Goal: Task Accomplishment & Management: Manage account settings

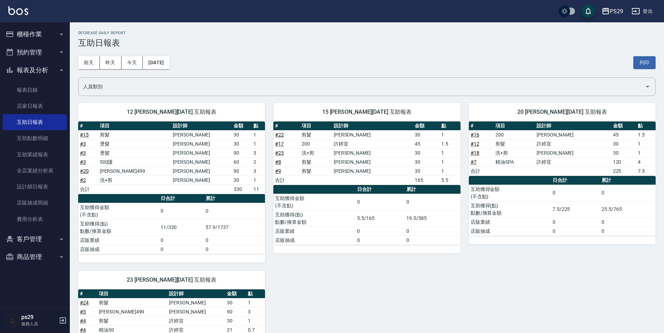
scroll to position [46, 0]
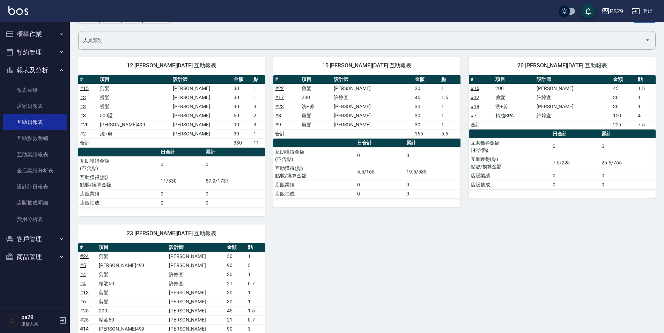
click at [8, 14] on img at bounding box center [18, 10] width 20 height 9
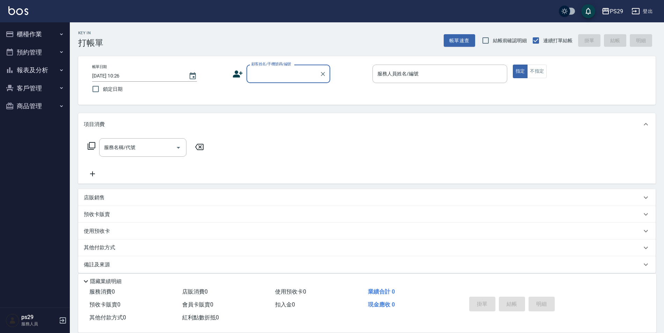
click at [35, 65] on button "報表及分析" at bounding box center [35, 70] width 64 height 18
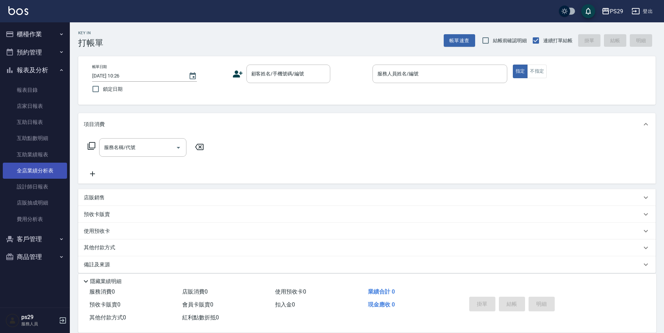
click at [36, 178] on link "全店業績分析表" at bounding box center [35, 171] width 64 height 16
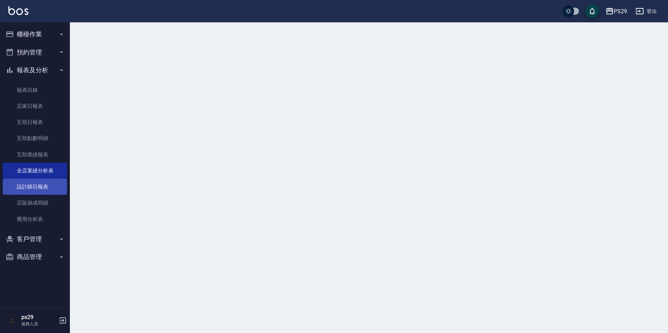
click at [36, 185] on link "設計師日報表" at bounding box center [35, 187] width 64 height 16
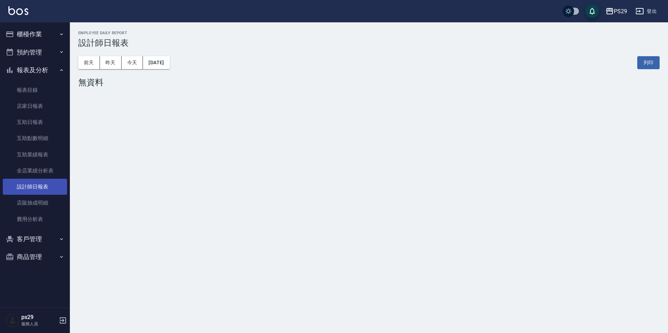
click at [36, 185] on link "設計師日報表" at bounding box center [35, 187] width 64 height 16
click at [114, 66] on button "昨天" at bounding box center [111, 62] width 22 height 13
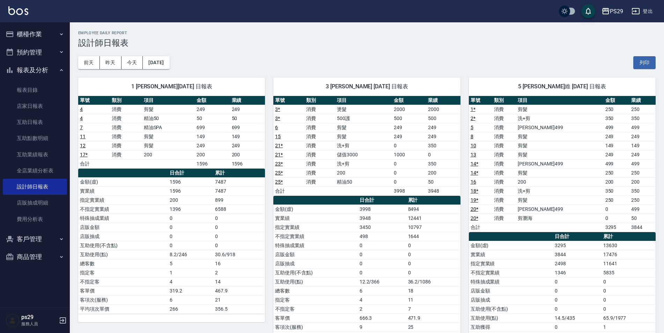
click at [475, 211] on link "20 *" at bounding box center [475, 209] width 8 height 6
click at [25, 10] on img at bounding box center [18, 10] width 20 height 9
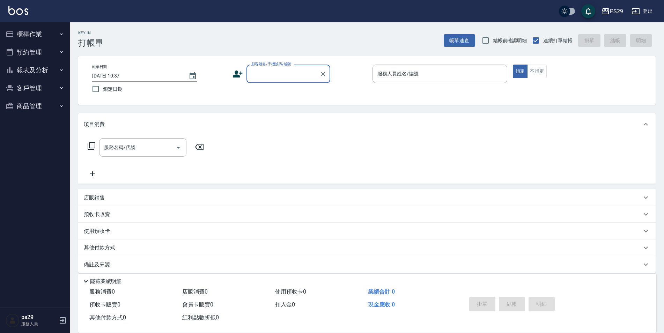
click at [28, 7] on div "PS29 登出" at bounding box center [332, 11] width 664 height 22
click at [24, 12] on img at bounding box center [18, 10] width 20 height 9
type input "+"
click at [171, 21] on div "PS29 登出" at bounding box center [332, 11] width 664 height 22
click at [17, 9] on img at bounding box center [18, 10] width 20 height 9
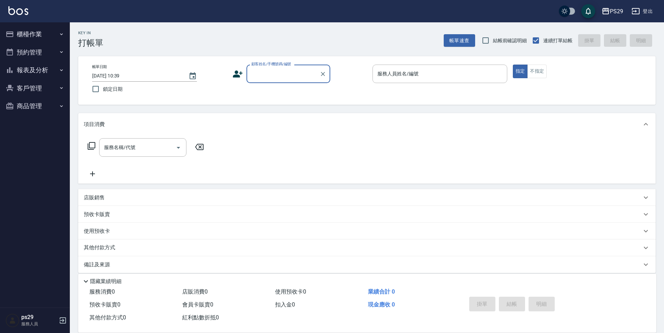
click at [17, 9] on img at bounding box center [18, 10] width 20 height 9
click at [18, 10] on img at bounding box center [18, 10] width 20 height 9
click at [51, 66] on button "報表及分析" at bounding box center [35, 70] width 64 height 18
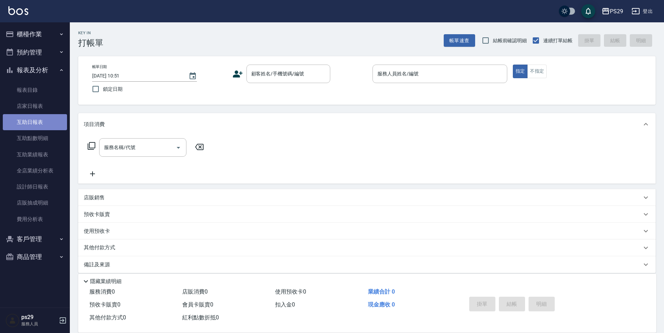
click at [44, 122] on link "互助日報表" at bounding box center [35, 122] width 64 height 16
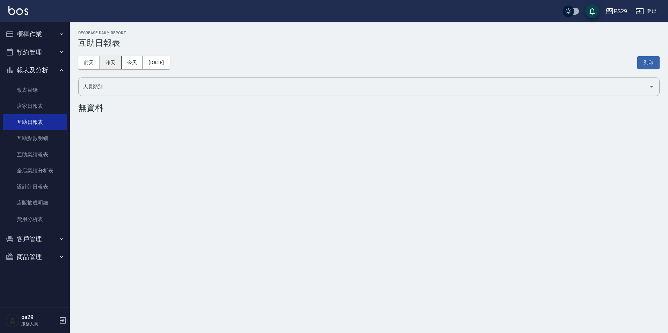
click at [112, 68] on button "昨天" at bounding box center [111, 62] width 22 height 13
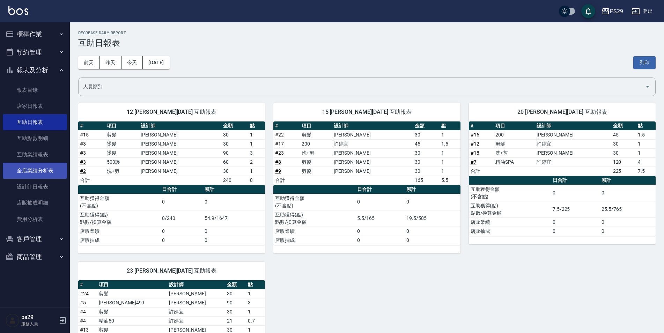
drag, startPoint x: 38, startPoint y: 192, endPoint x: 53, endPoint y: 178, distance: 20.8
click at [38, 192] on link "設計師日報表" at bounding box center [35, 187] width 64 height 16
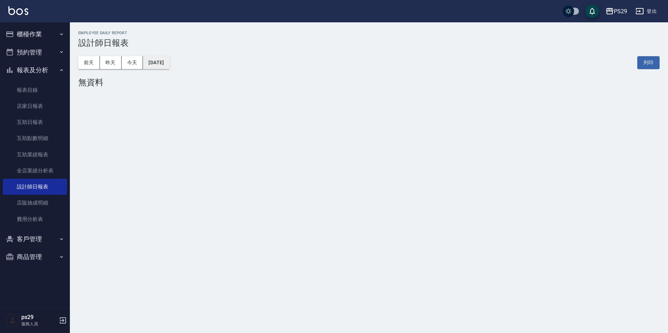
click at [156, 61] on button "[DATE]" at bounding box center [156, 62] width 27 height 13
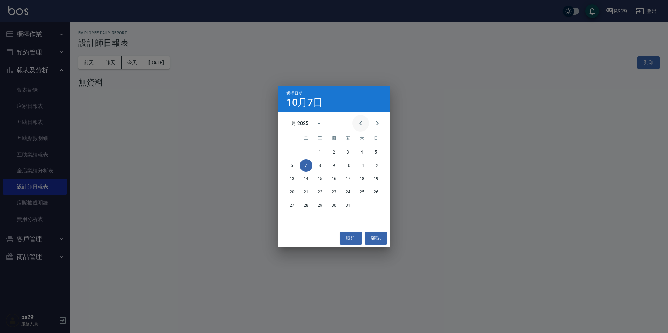
click at [361, 130] on button "Previous month" at bounding box center [360, 123] width 17 height 17
click at [307, 209] on button "30" at bounding box center [306, 205] width 13 height 13
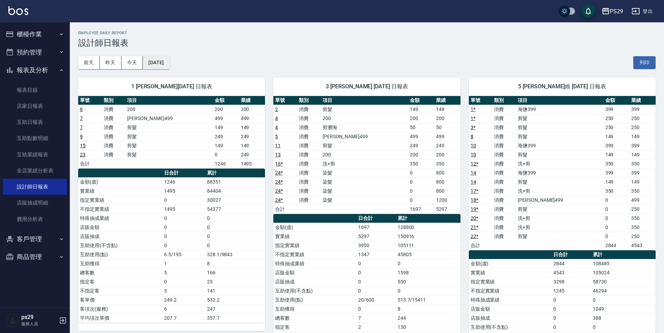
click at [169, 65] on button "2025/09/30" at bounding box center [156, 62] width 27 height 13
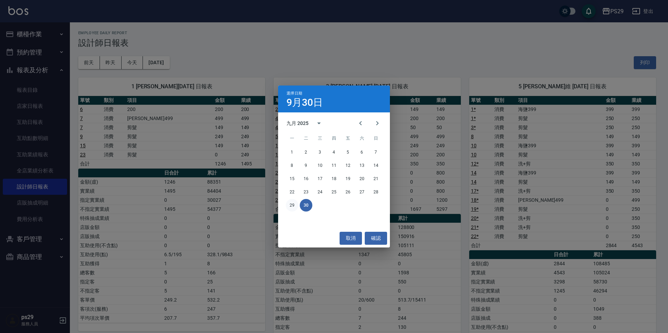
click at [288, 203] on button "29" at bounding box center [292, 205] width 13 height 13
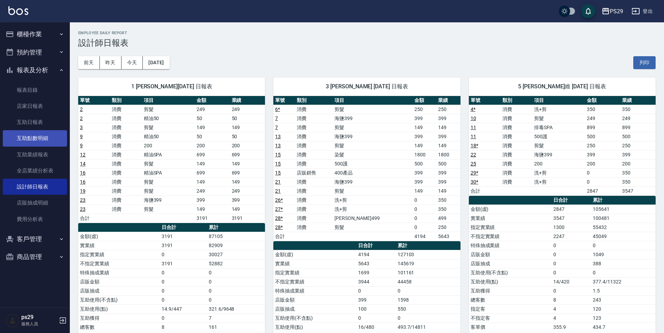
click at [37, 132] on link "互助點數明細" at bounding box center [35, 138] width 64 height 16
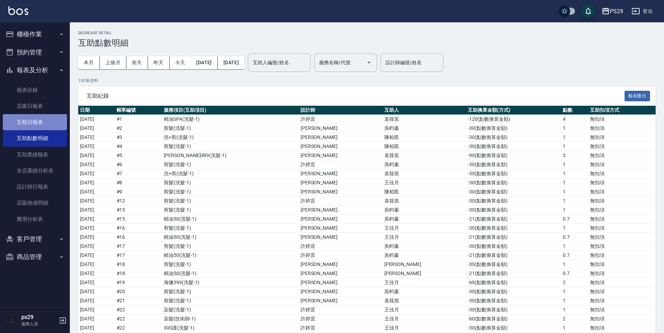
click at [28, 121] on link "互助日報表" at bounding box center [35, 122] width 64 height 16
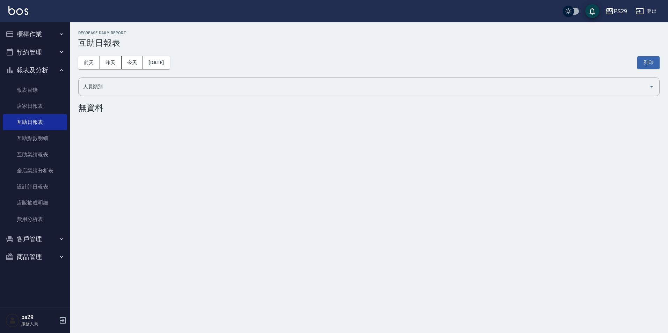
click at [229, 72] on div "前天 昨天 今天 2025/10/07 列印" at bounding box center [368, 63] width 581 height 30
drag, startPoint x: 197, startPoint y: 68, endPoint x: 173, endPoint y: 65, distance: 24.3
click at [196, 68] on div "前天 昨天 今天 2025/10/07 列印" at bounding box center [368, 63] width 581 height 30
click at [169, 65] on button "[DATE]" at bounding box center [156, 62] width 27 height 13
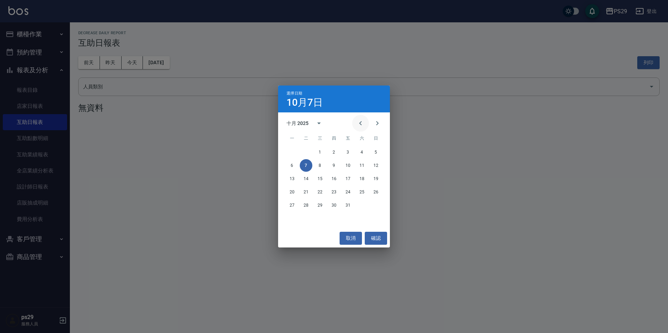
click at [363, 126] on icon "Previous month" at bounding box center [360, 123] width 8 height 8
click at [307, 203] on button "30" at bounding box center [306, 205] width 13 height 13
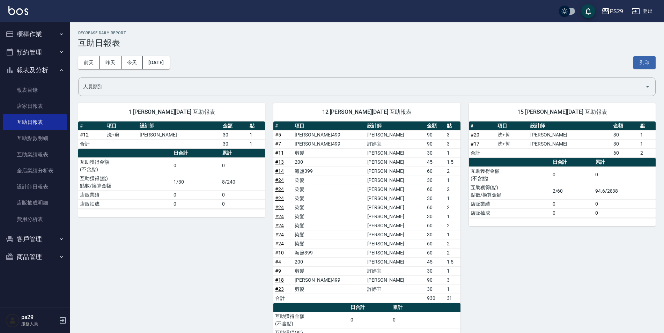
scroll to position [70, 0]
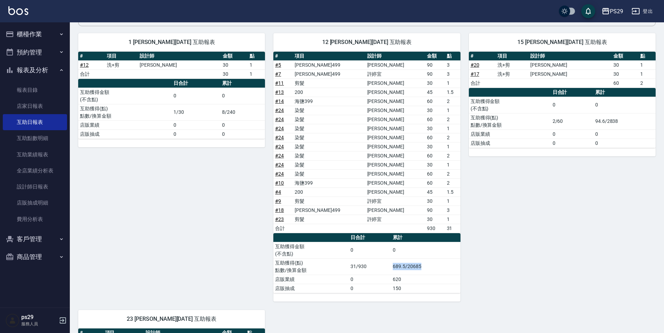
drag, startPoint x: 389, startPoint y: 268, endPoint x: 436, endPoint y: 268, distance: 46.4
click at [436, 268] on tr "互助獲得(點) 點數/換算金額 31/930 689.5/20685" at bounding box center [366, 266] width 187 height 16
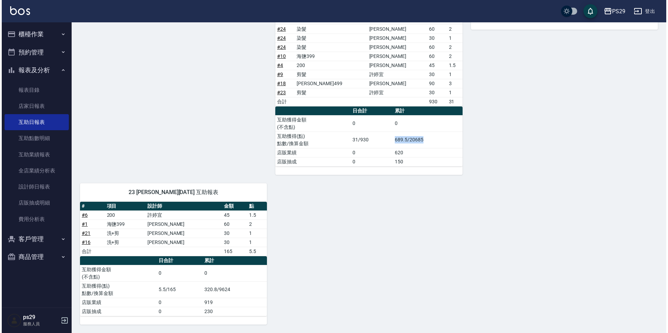
scroll to position [22, 0]
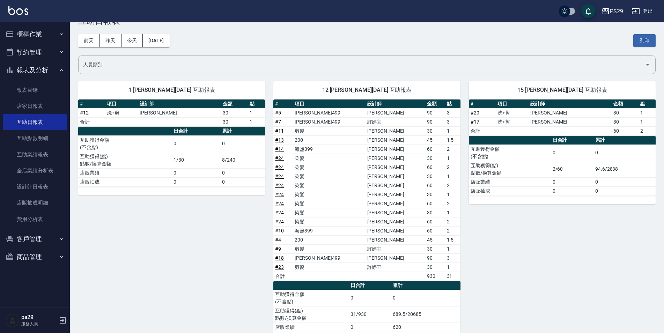
click at [566, 262] on div "15 陳柏凱 09/30/2025 互助報表 # 項目 設計師 金額 點 # 20 洗+剪 張宸維 30 1 # 17 洗+剪 張宸維 30 1 合計 60 …" at bounding box center [558, 211] width 195 height 277
click at [166, 38] on button "2025/09/30" at bounding box center [156, 40] width 27 height 13
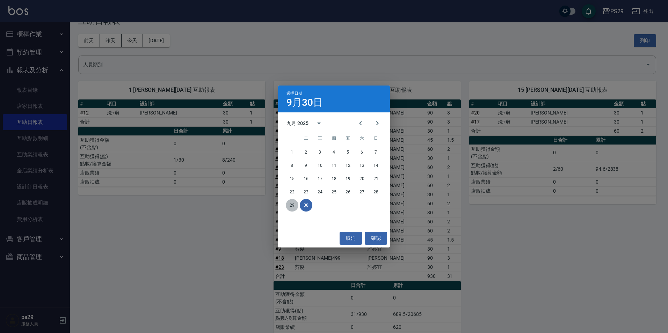
click at [291, 206] on button "29" at bounding box center [292, 205] width 13 height 13
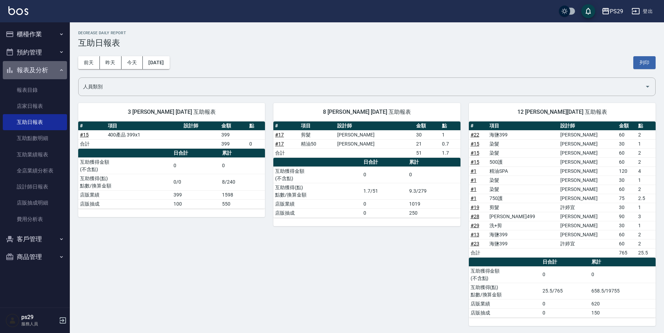
click at [56, 69] on button "報表及分析" at bounding box center [35, 70] width 64 height 18
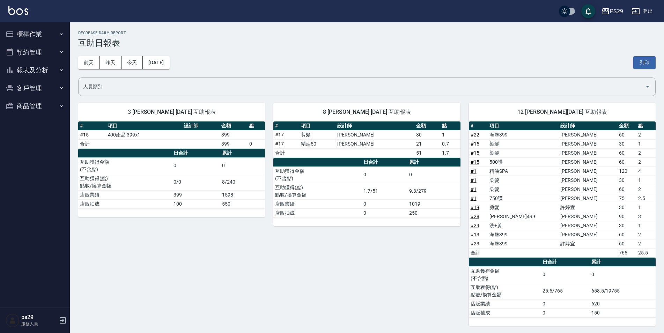
click at [52, 36] on button "櫃檯作業" at bounding box center [35, 34] width 64 height 18
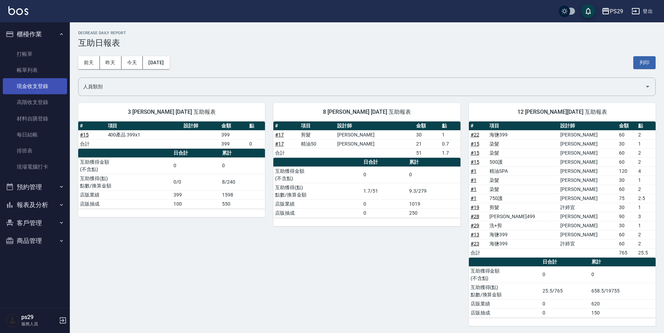
click at [49, 86] on link "現金收支登錄" at bounding box center [35, 86] width 64 height 16
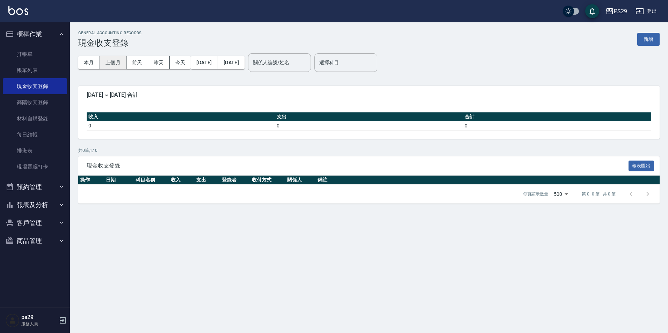
click at [118, 64] on button "上個月" at bounding box center [113, 62] width 27 height 13
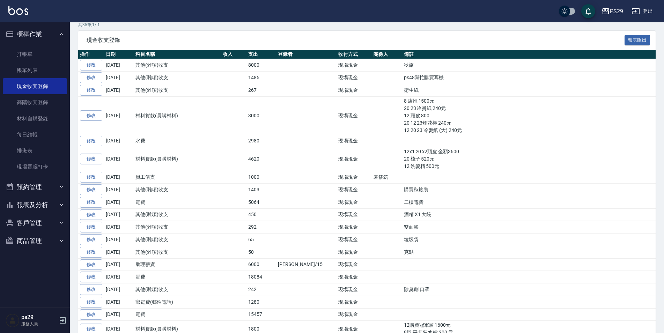
scroll to position [91, 0]
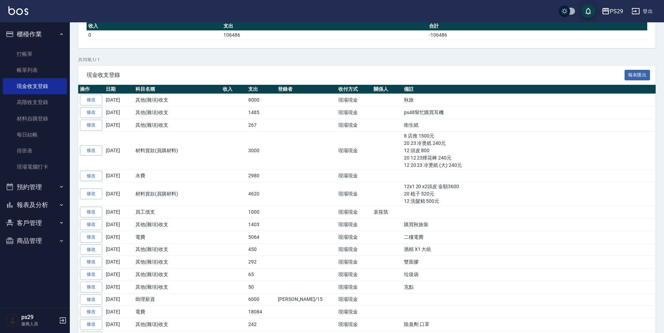
click at [23, 7] on img at bounding box center [18, 10] width 20 height 9
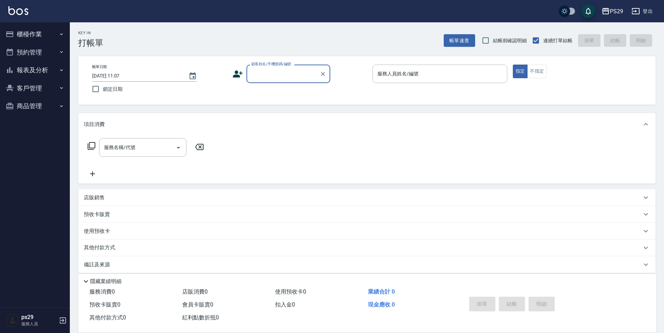
click at [28, 41] on button "櫃檯作業" at bounding box center [35, 34] width 64 height 18
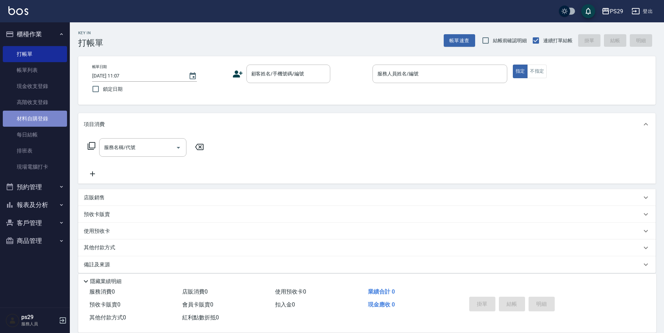
click at [39, 111] on link "材料自購登錄" at bounding box center [35, 119] width 64 height 16
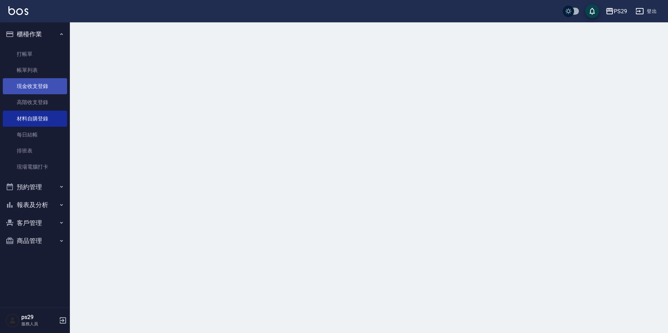
click at [45, 84] on link "現金收支登錄" at bounding box center [35, 86] width 64 height 16
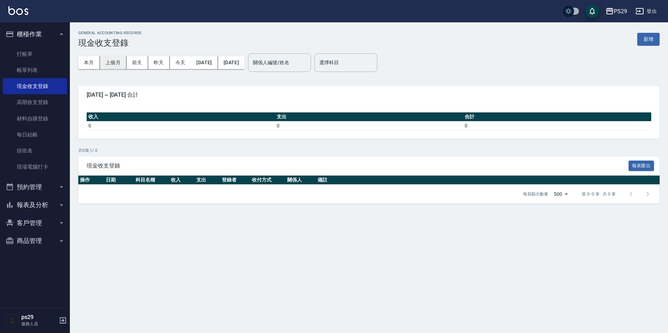
click at [104, 60] on button "上個月" at bounding box center [113, 62] width 27 height 13
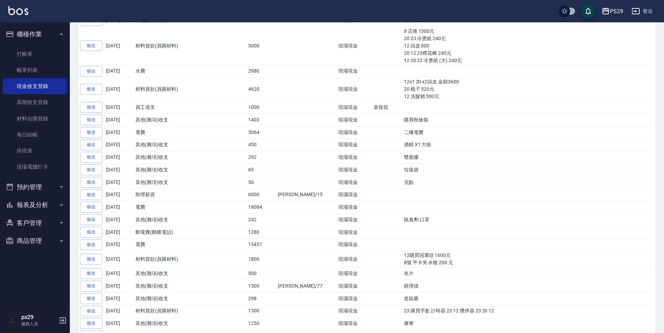
scroll to position [126, 0]
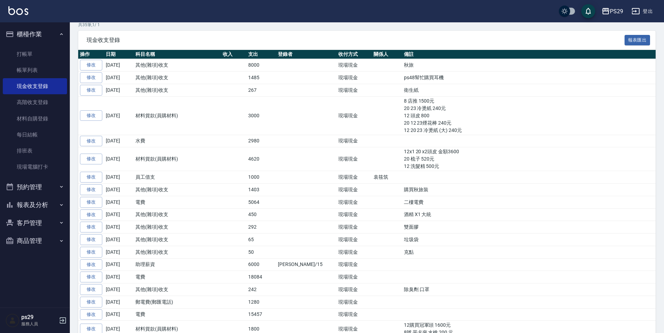
click at [21, 9] on img at bounding box center [18, 10] width 20 height 9
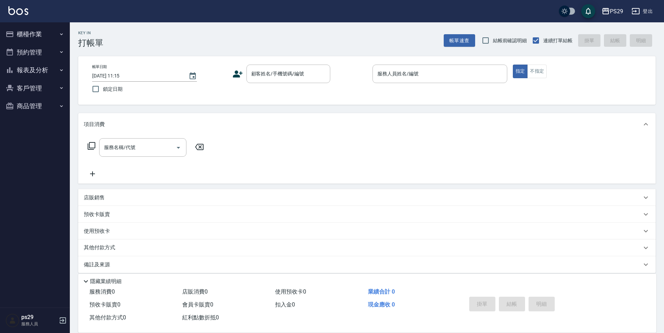
click at [13, 6] on img at bounding box center [18, 10] width 20 height 9
click at [34, 68] on button "報表及分析" at bounding box center [35, 70] width 64 height 18
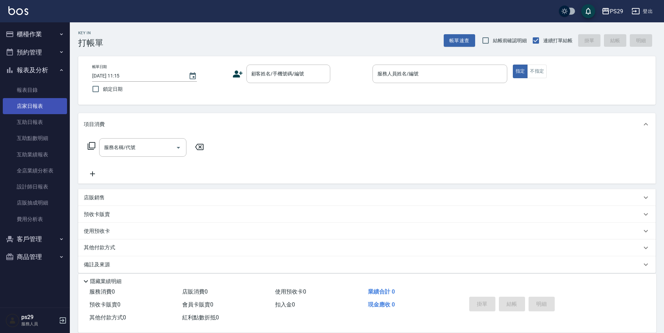
click at [52, 101] on link "店家日報表" at bounding box center [35, 106] width 64 height 16
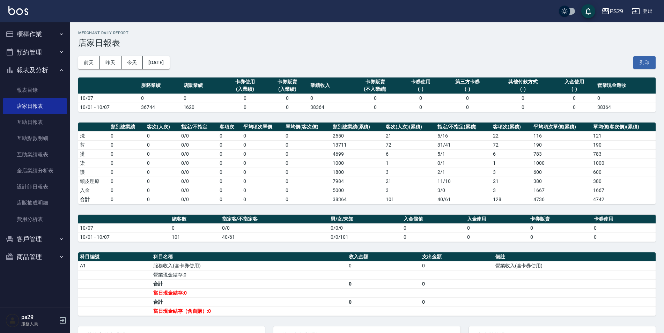
click at [156, 51] on div "前天 昨天 今天 2025/10/07 列印" at bounding box center [367, 63] width 578 height 30
click at [159, 56] on div "前天 昨天 今天 2025/10/07 列印" at bounding box center [367, 63] width 578 height 30
click at [168, 65] on button "[DATE]" at bounding box center [156, 62] width 27 height 13
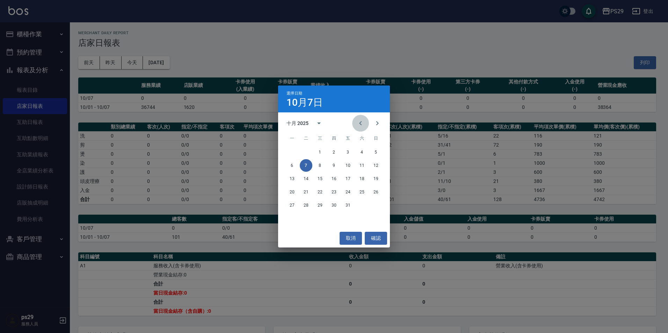
click at [360, 128] on button "Previous month" at bounding box center [360, 123] width 17 height 17
click at [308, 206] on button "30" at bounding box center [306, 205] width 13 height 13
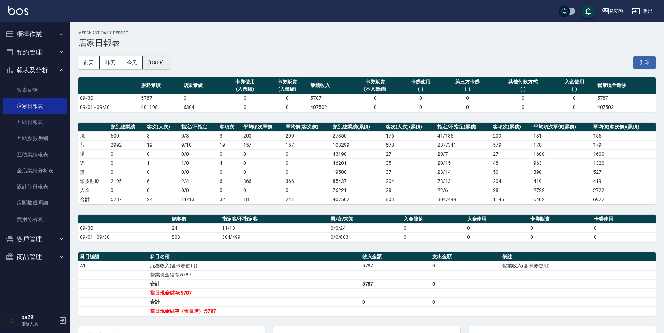
click at [157, 60] on button "2025/09/30" at bounding box center [156, 62] width 27 height 13
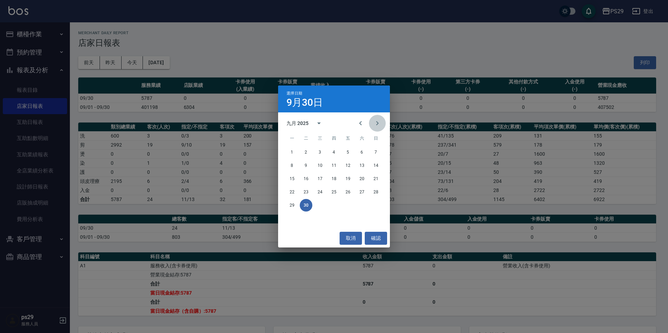
click at [382, 126] on button "Next month" at bounding box center [377, 123] width 17 height 17
click at [353, 153] on button "3" at bounding box center [348, 152] width 13 height 13
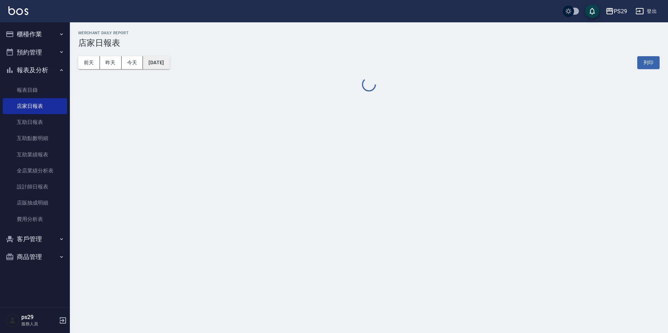
click at [169, 67] on button "2025/10/03" at bounding box center [156, 62] width 27 height 13
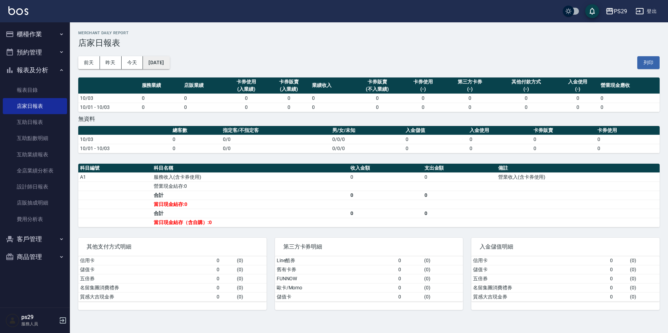
click at [169, 67] on button "2025/10/03" at bounding box center [156, 62] width 27 height 13
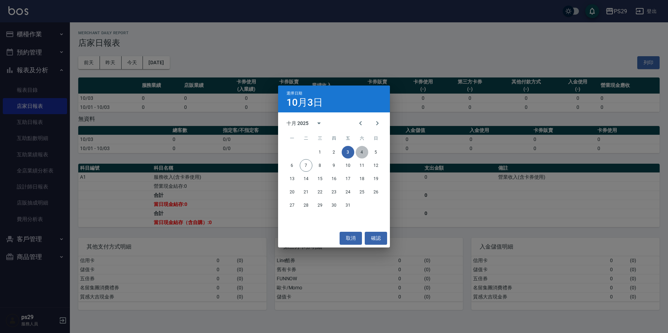
click at [360, 149] on button "4" at bounding box center [361, 152] width 13 height 13
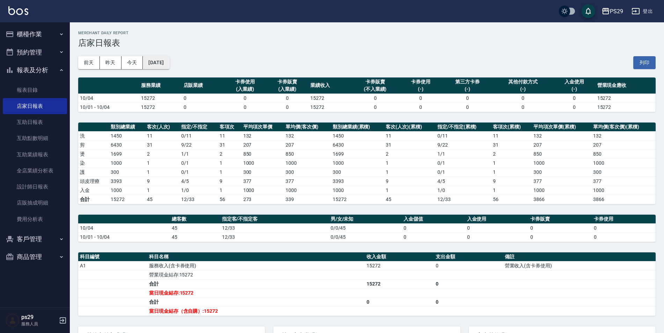
click at [169, 62] on button "2025/10/04" at bounding box center [156, 62] width 27 height 13
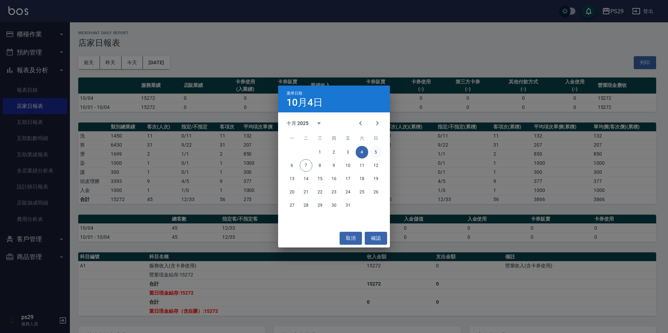
click at [371, 151] on button "5" at bounding box center [375, 152] width 13 height 13
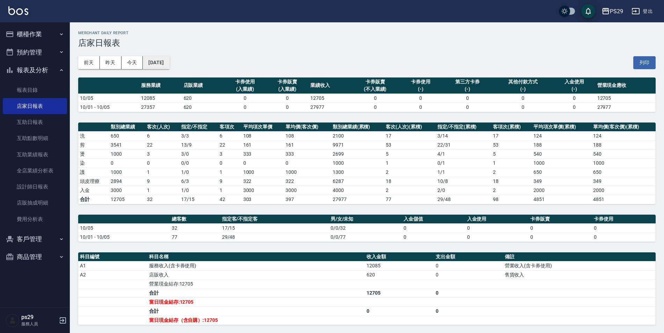
drag, startPoint x: 173, startPoint y: 72, endPoint x: 169, endPoint y: 59, distance: 14.1
click at [173, 71] on div "前天 昨天 今天 2025/10/05 列印" at bounding box center [367, 63] width 578 height 30
click at [169, 59] on button "2025/10/05" at bounding box center [156, 62] width 27 height 13
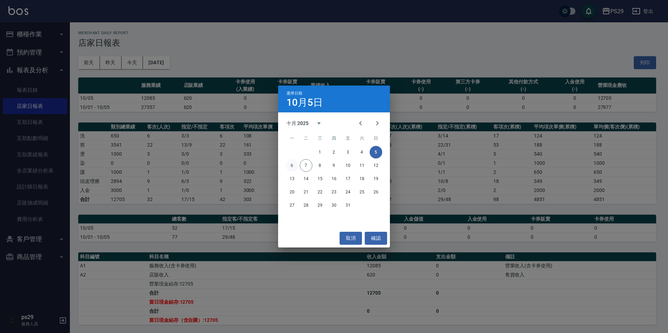
click at [298, 166] on button "6" at bounding box center [292, 165] width 13 height 13
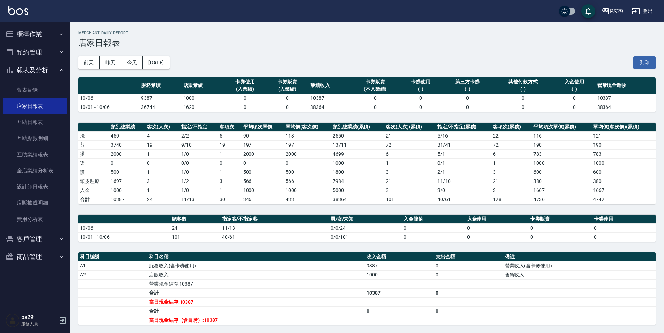
click at [15, 9] on img at bounding box center [18, 10] width 20 height 9
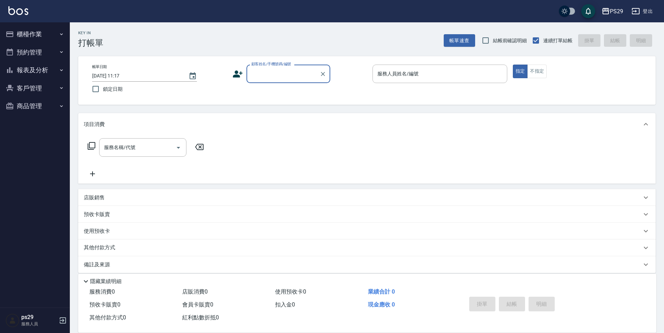
click at [22, 14] on img at bounding box center [18, 10] width 20 height 9
click at [10, 14] on img at bounding box center [18, 10] width 20 height 9
click at [15, 14] on img at bounding box center [18, 10] width 20 height 9
click at [26, 6] on img at bounding box center [18, 10] width 20 height 9
click at [26, 48] on button "預約管理" at bounding box center [35, 52] width 64 height 18
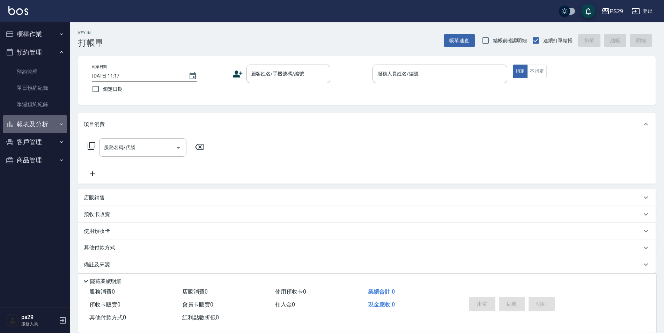
click at [19, 123] on button "報表及分析" at bounding box center [35, 124] width 64 height 18
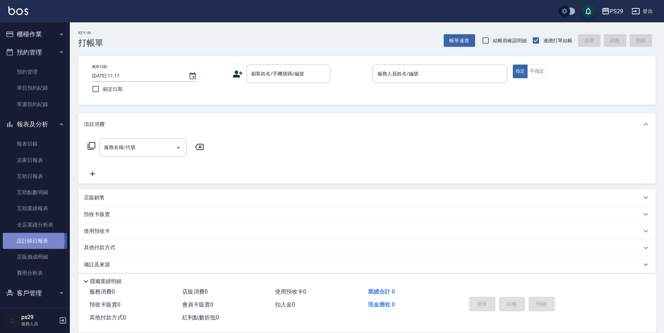
click at [20, 241] on link "設計師日報表" at bounding box center [35, 241] width 64 height 16
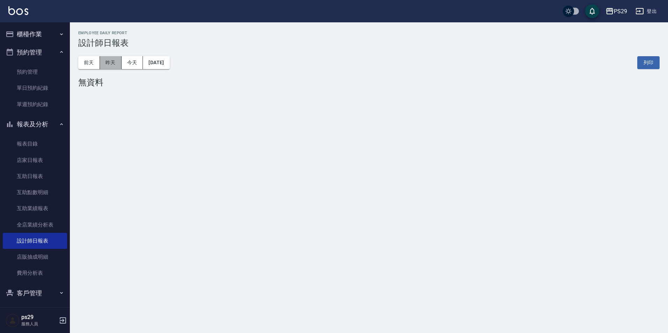
click at [111, 60] on button "昨天" at bounding box center [111, 62] width 22 height 13
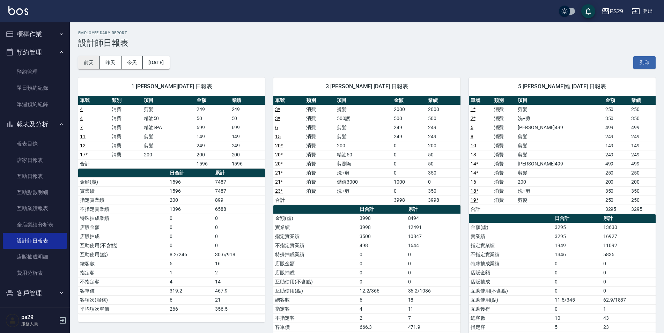
click at [90, 57] on button "前天" at bounding box center [89, 62] width 22 height 13
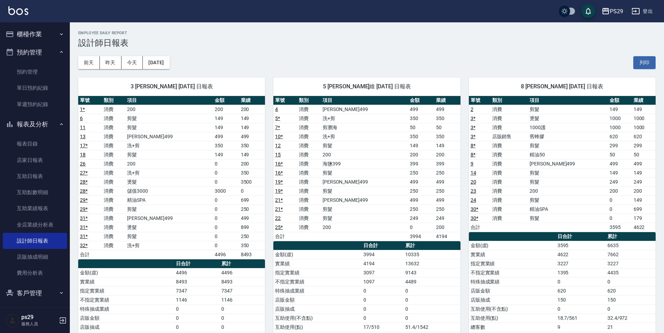
click at [162, 56] on div "前天 昨天 今天 2025/10/05 列印" at bounding box center [367, 63] width 578 height 30
click at [162, 66] on button "2025/10/05" at bounding box center [156, 62] width 27 height 13
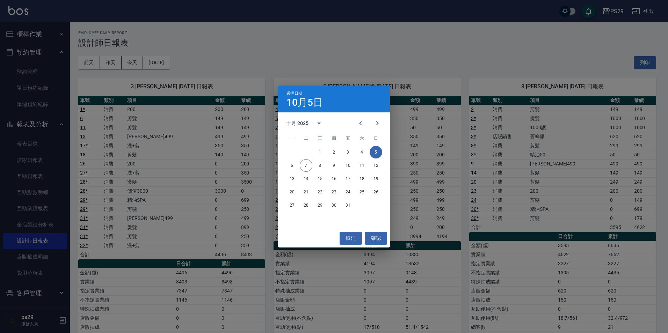
click at [329, 38] on div "選擇日期 10月5日 十月 2025 一 二 三 四 五 六 日 1 2 3 4 5 6 7 8 9 10 11 12 13 14 15 16 17 18 1…" at bounding box center [334, 166] width 668 height 333
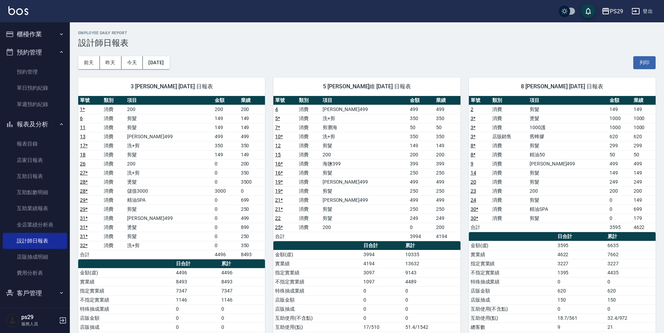
click at [17, 12] on img at bounding box center [18, 10] width 20 height 9
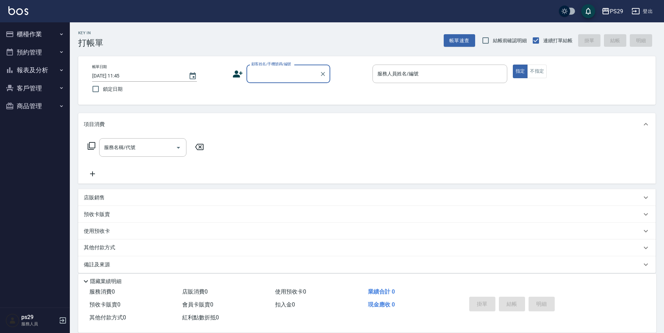
click at [15, 14] on img at bounding box center [18, 10] width 20 height 9
click at [20, 10] on img at bounding box center [18, 10] width 20 height 9
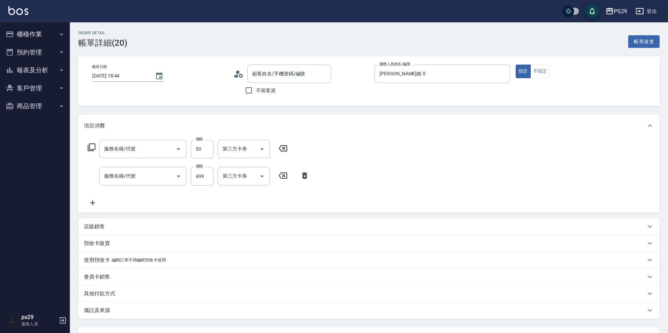
type input "[DATE] 18:44"
type input "[PERSON_NAME]維-5"
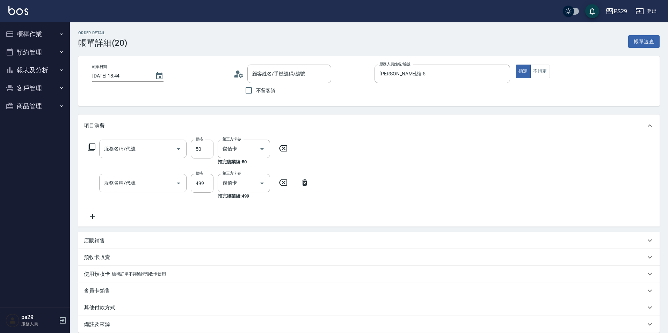
type input "新客人 姓名未設定/0/null"
type input "剪瀏海(310)"
type input "儲值卡"
type input "伊黛莉499(0499)"
type input "儲值卡"
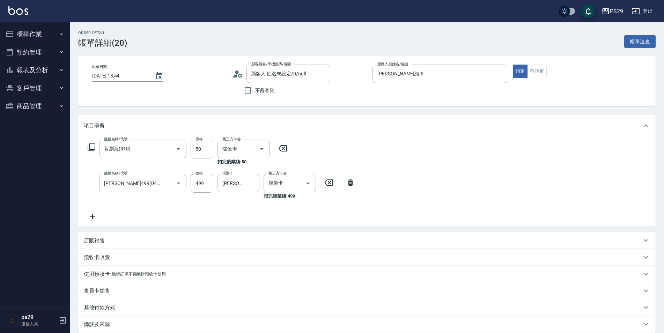
click at [47, 74] on button "報表及分析" at bounding box center [35, 70] width 64 height 18
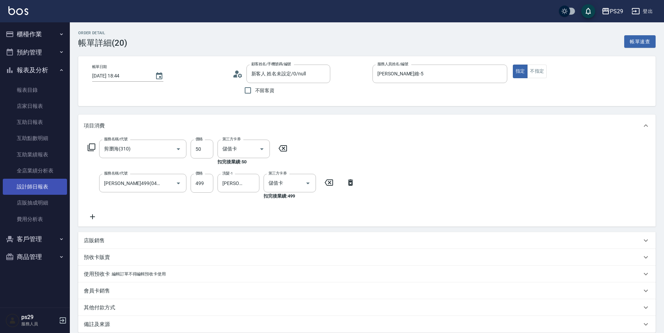
click at [43, 190] on link "設計師日報表" at bounding box center [35, 187] width 64 height 16
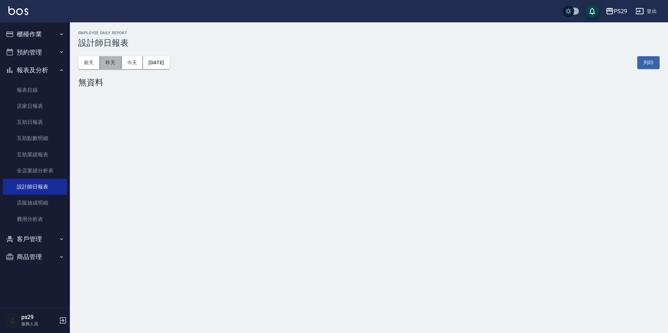
click at [111, 65] on button "昨天" at bounding box center [111, 62] width 22 height 13
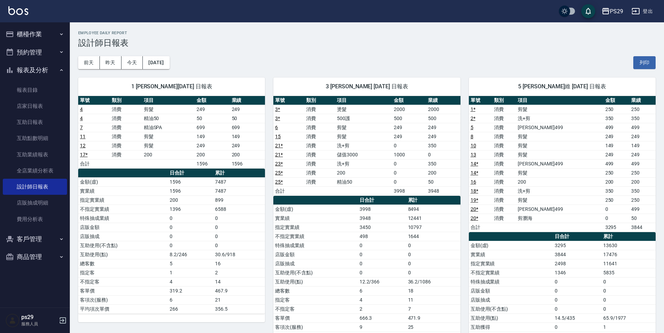
click at [476, 210] on link "20 *" at bounding box center [475, 209] width 8 height 6
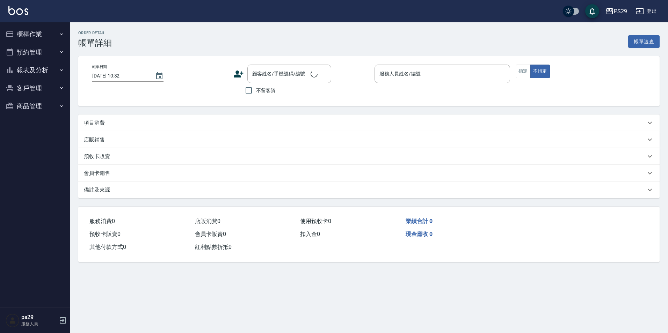
type input "[DATE] 18:44"
type input "[PERSON_NAME]維-5"
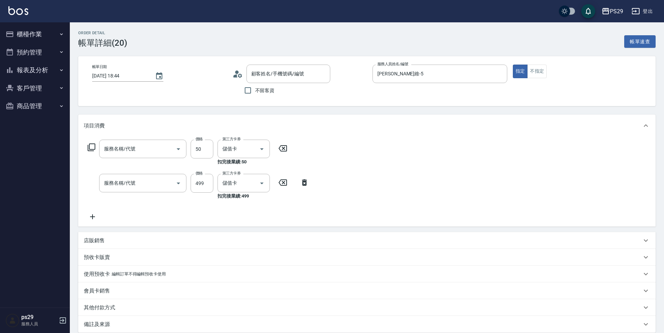
type input "新客人 姓名未設定/0/null"
type input "剪瀏海(310)"
type input "伊黛莉499(0499)"
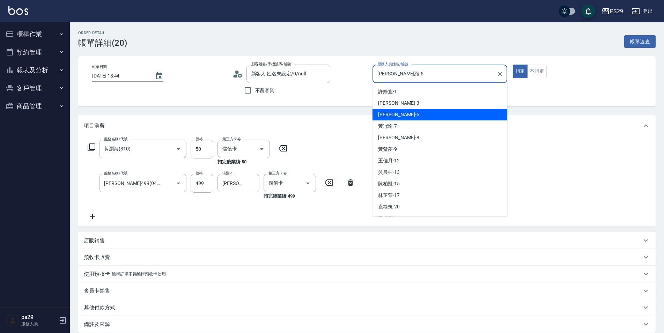
click at [457, 75] on input "張宸維-5" at bounding box center [435, 74] width 118 height 12
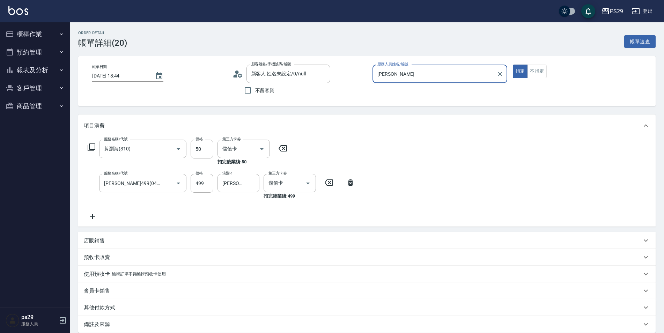
type input "張"
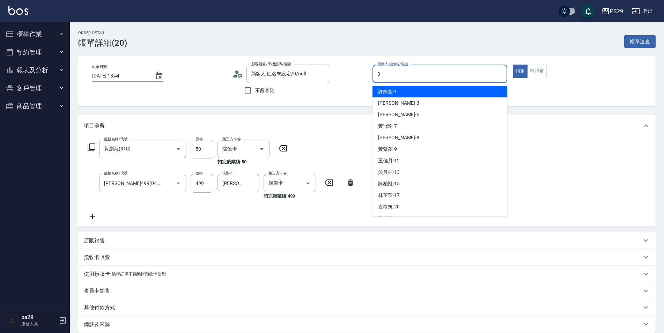
type input "陳盈盈-3"
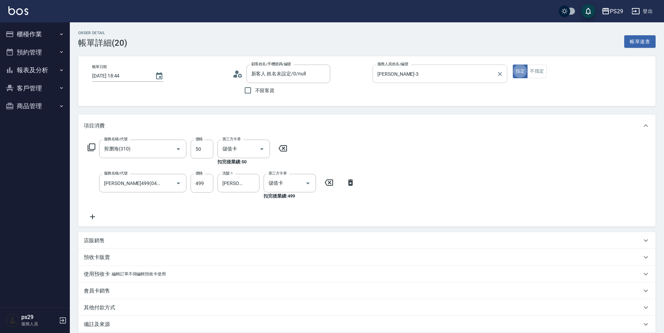
type button "true"
click at [171, 183] on icon "Clear" at bounding box center [168, 183] width 7 height 7
click at [170, 153] on button "Clear" at bounding box center [169, 149] width 10 height 10
type input "伊黛莉499(0499)"
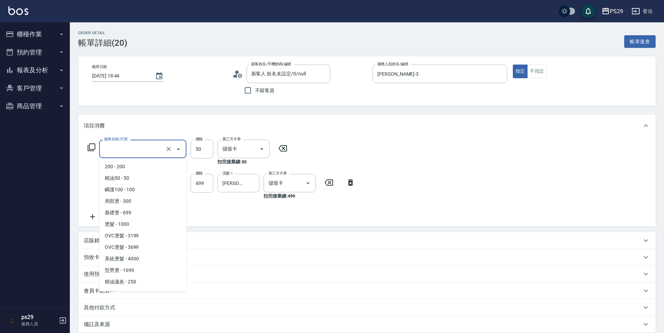
click at [141, 151] on input "服務名稱/代號" at bounding box center [132, 149] width 61 height 12
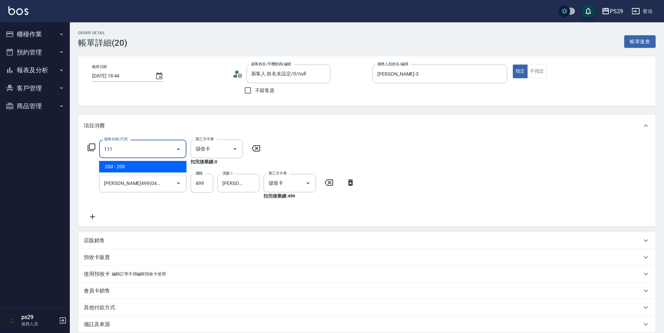
type input "200(111)"
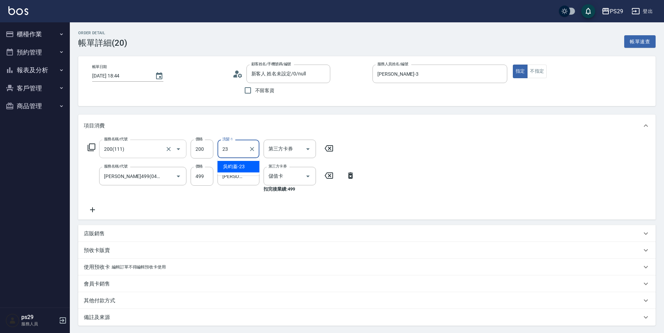
type input "[PERSON_NAME]-23"
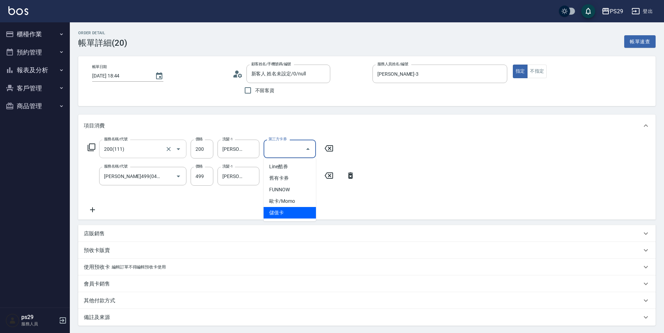
type input "儲值卡"
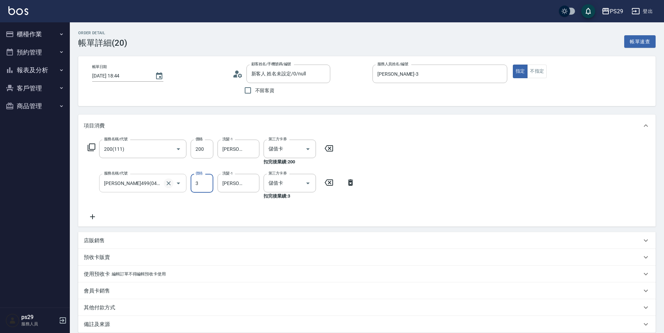
click at [170, 182] on icon "Clear" at bounding box center [168, 183] width 7 height 7
type input "3"
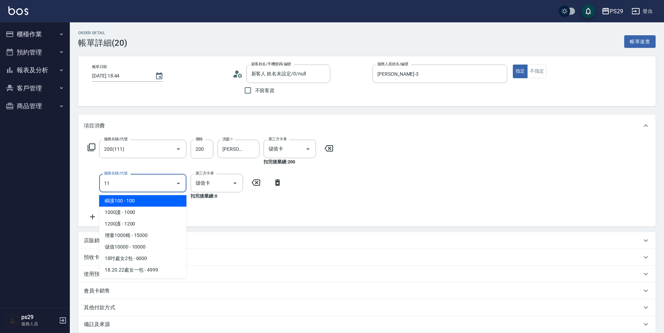
type input "112"
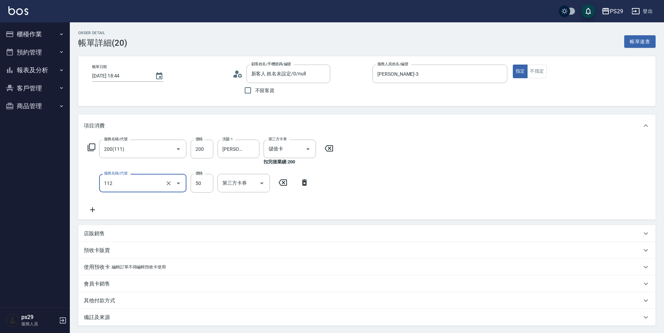
type input "精油50(112)"
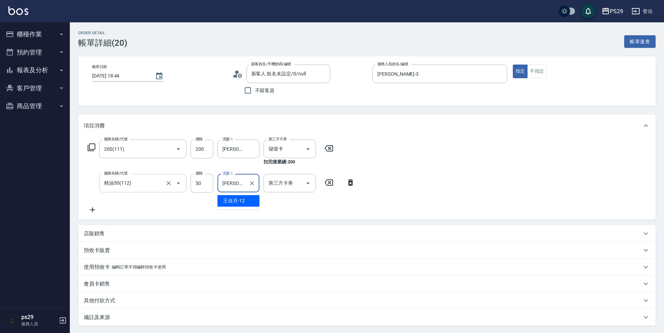
type input "王"
type input "[PERSON_NAME]-23"
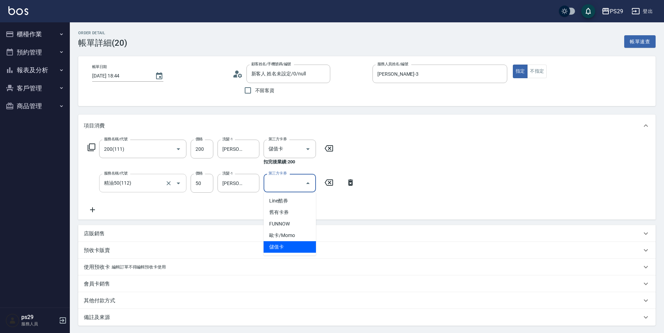
type input "儲值卡"
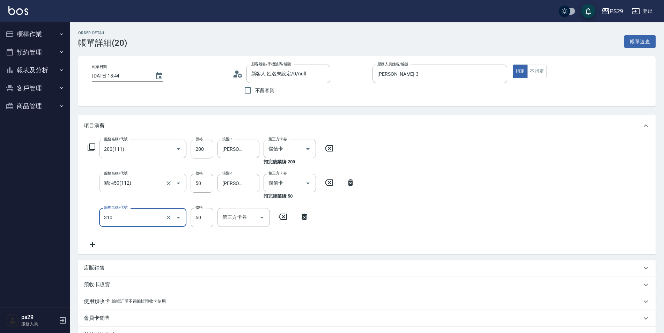
type input "剪瀏海(310)"
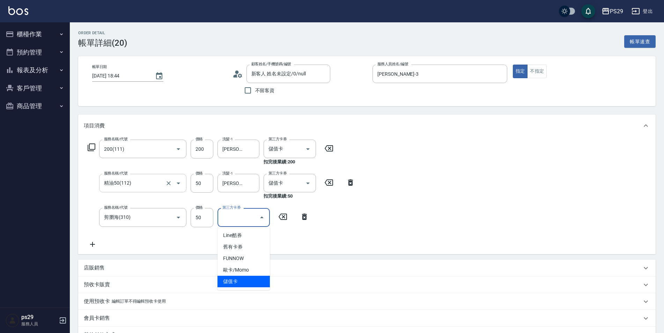
type input "儲值卡"
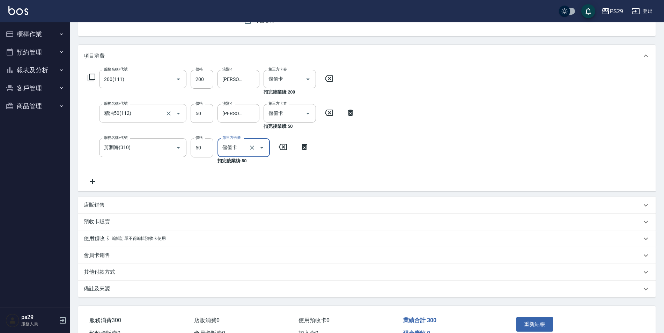
scroll to position [110, 0]
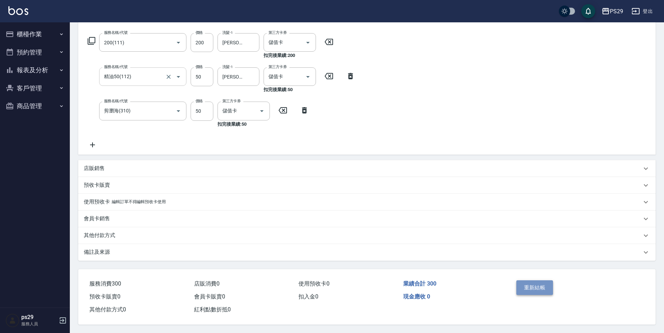
click at [536, 290] on button "重新結帳" at bounding box center [534, 287] width 37 height 15
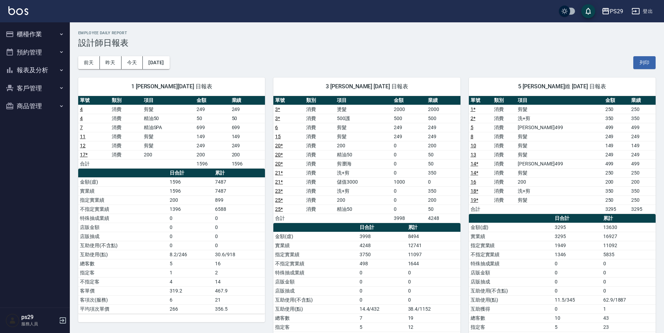
click at [277, 208] on link "25 *" at bounding box center [279, 209] width 8 height 6
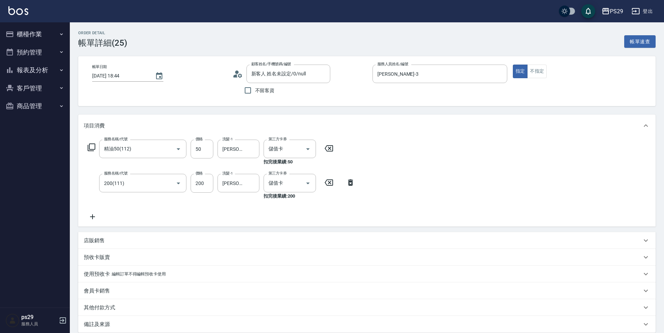
click at [335, 149] on icon at bounding box center [328, 148] width 17 height 8
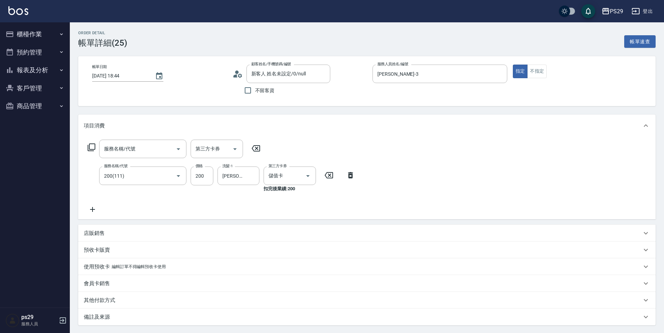
click at [325, 179] on div "服務名稱/代號 200(111) 服務名稱/代號 價格 200 價格 洗髮-1 [PERSON_NAME]-23 洗髮-1 第三方卡券 儲值卡 第三方卡券 扣…" at bounding box center [222, 180] width 276 height 26
click at [324, 179] on icon at bounding box center [328, 175] width 17 height 8
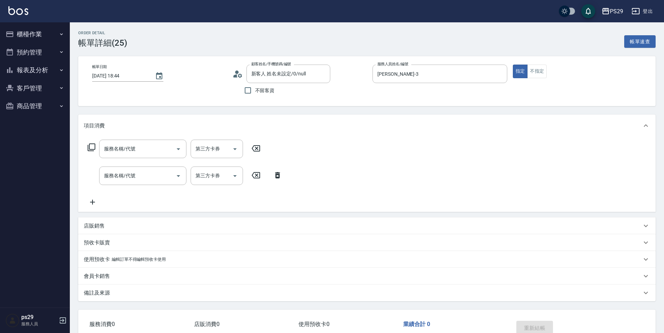
click at [41, 39] on button "櫃檯作業" at bounding box center [35, 34] width 64 height 18
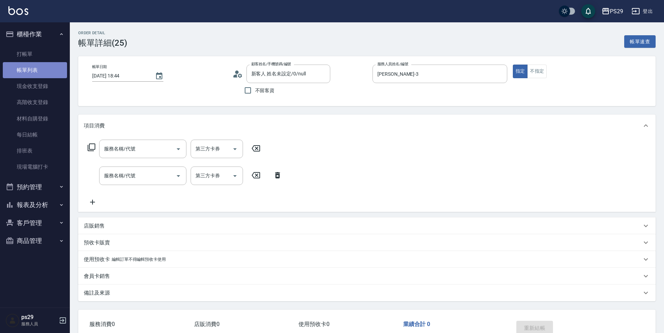
click at [30, 70] on link "帳單列表" at bounding box center [35, 70] width 64 height 16
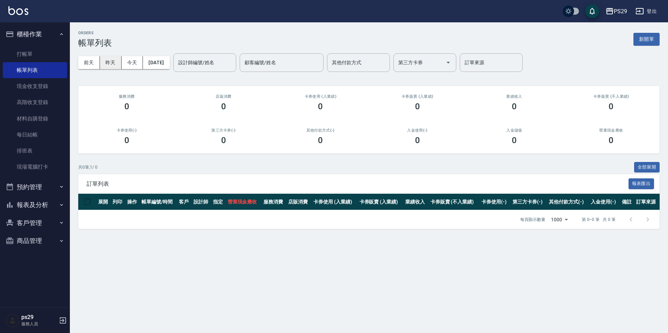
click at [111, 65] on button "昨天" at bounding box center [111, 62] width 22 height 13
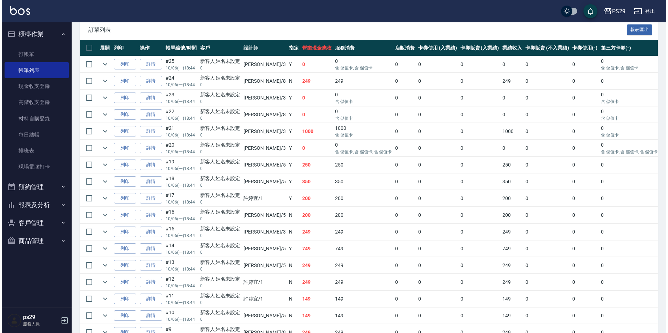
scroll to position [14, 0]
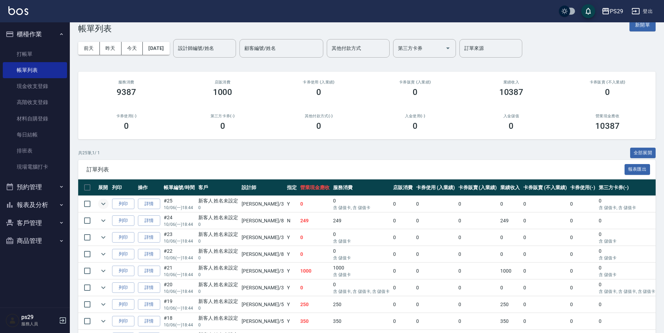
click at [107, 205] on icon "expand row" at bounding box center [103, 204] width 8 height 8
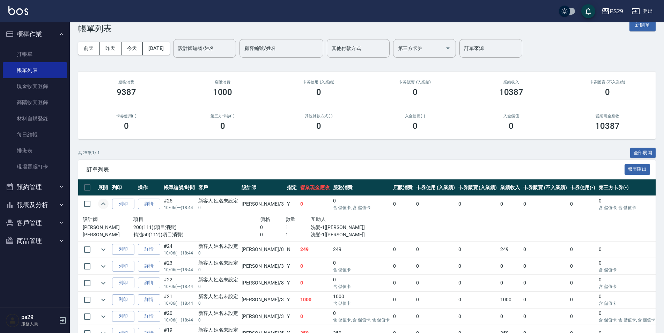
click at [107, 205] on icon "expand row" at bounding box center [103, 204] width 8 height 8
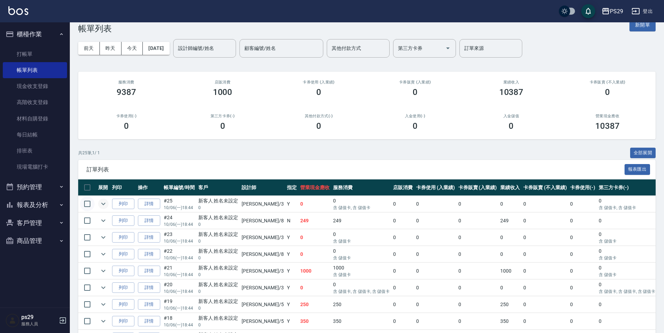
click at [90, 206] on input "checkbox" at bounding box center [87, 204] width 15 height 15
checkbox input "true"
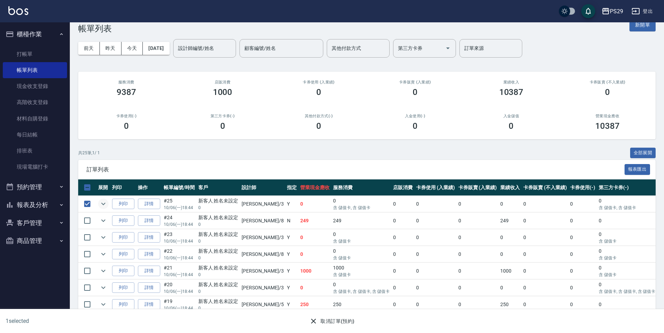
click at [337, 324] on button "取消訂單(預約)" at bounding box center [332, 321] width 51 height 13
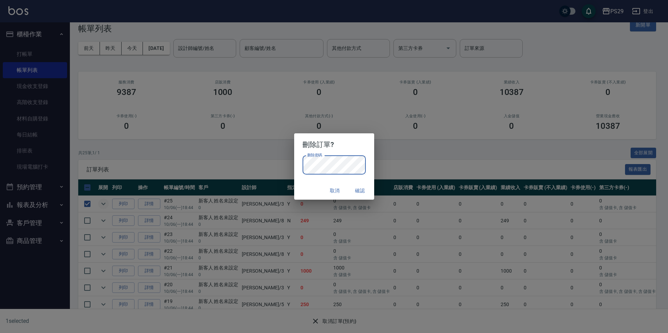
click at [354, 192] on button "確認" at bounding box center [360, 190] width 22 height 13
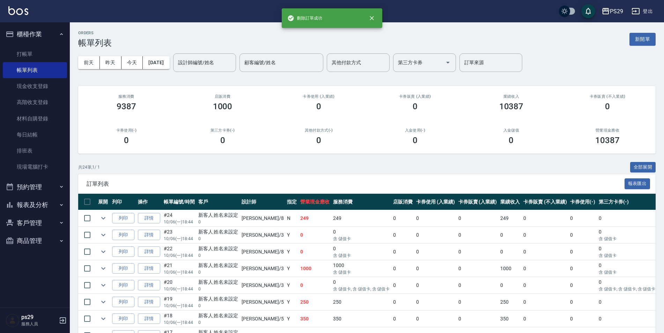
scroll to position [140, 0]
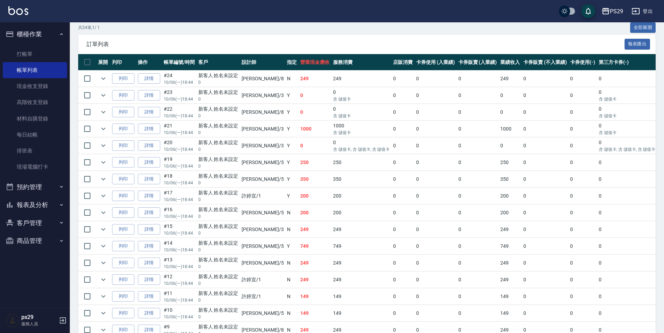
click at [20, 14] on img at bounding box center [18, 10] width 20 height 9
